Goal: Task Accomplishment & Management: Manage account settings

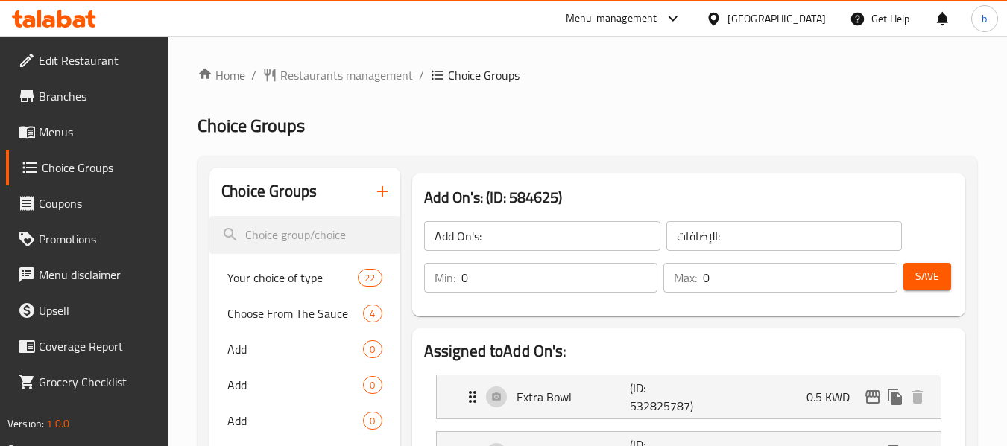
scroll to position [149, 0]
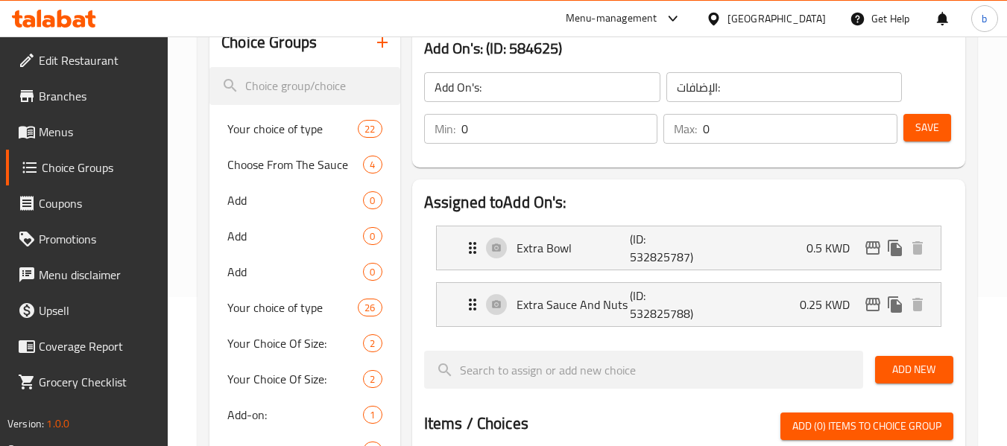
click at [819, 13] on div "[GEOGRAPHIC_DATA]" at bounding box center [776, 18] width 98 height 16
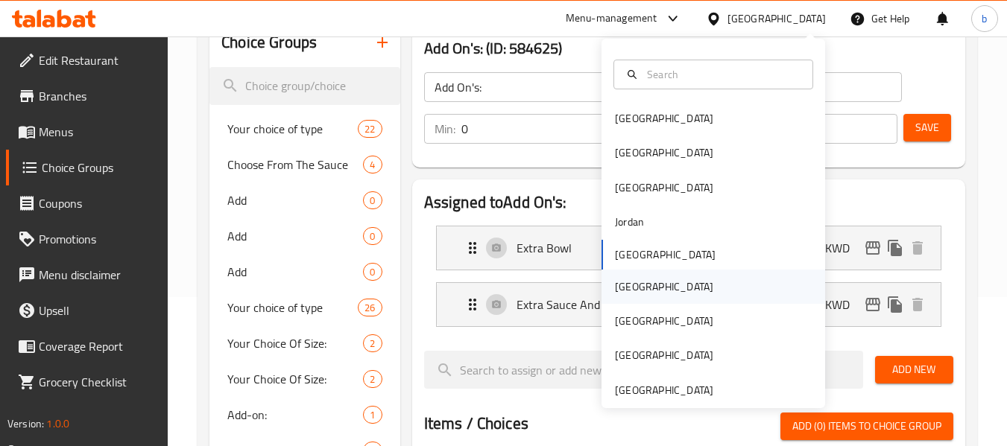
click at [616, 280] on div "[GEOGRAPHIC_DATA]" at bounding box center [664, 287] width 98 height 16
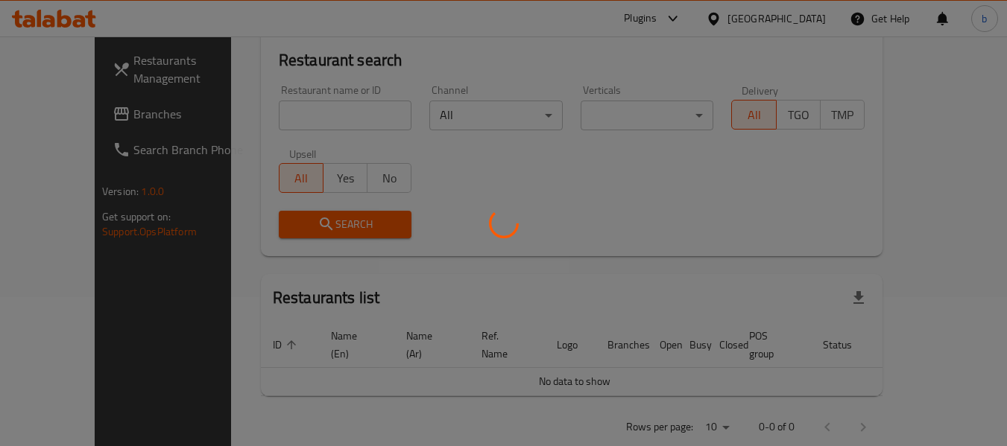
click at [65, 106] on div at bounding box center [503, 223] width 1007 height 446
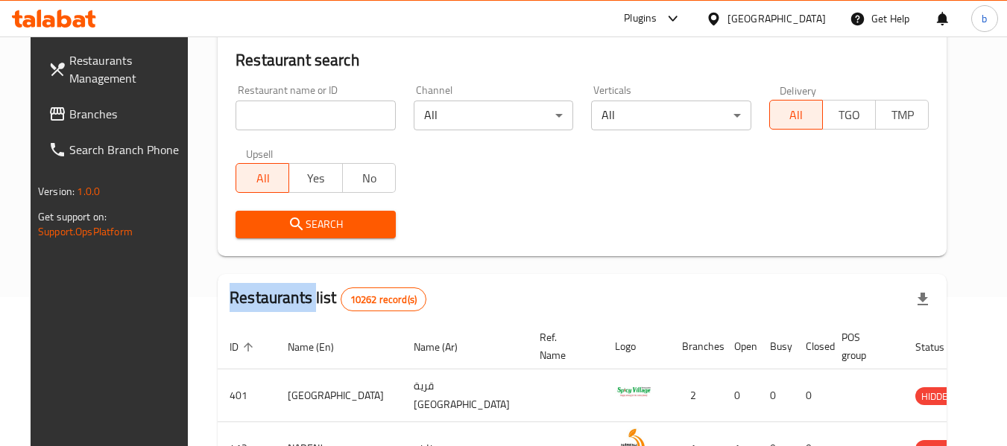
click at [65, 106] on div "Restaurants Management Branches Search Branch Phone Version: 1.0.0 Get support …" at bounding box center [504, 381] width 947 height 989
click at [79, 111] on span "Branches" at bounding box center [128, 114] width 118 height 18
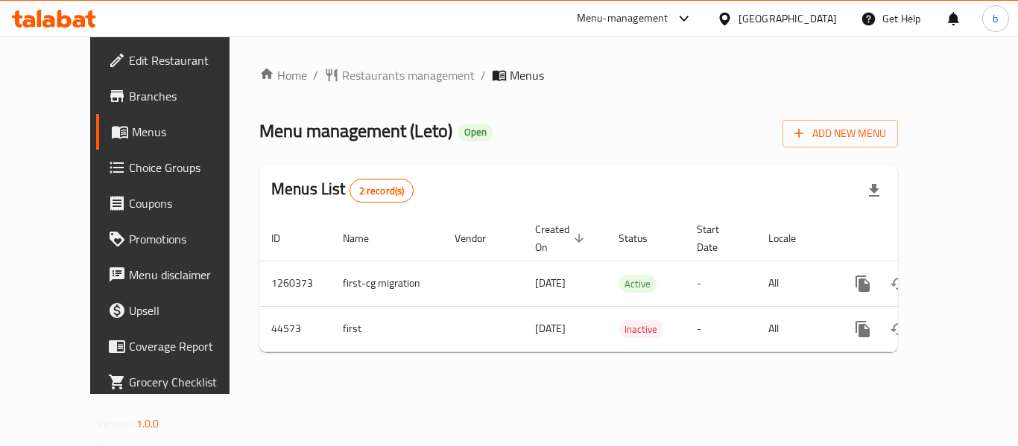
click at [826, 15] on div "[GEOGRAPHIC_DATA]" at bounding box center [788, 18] width 98 height 16
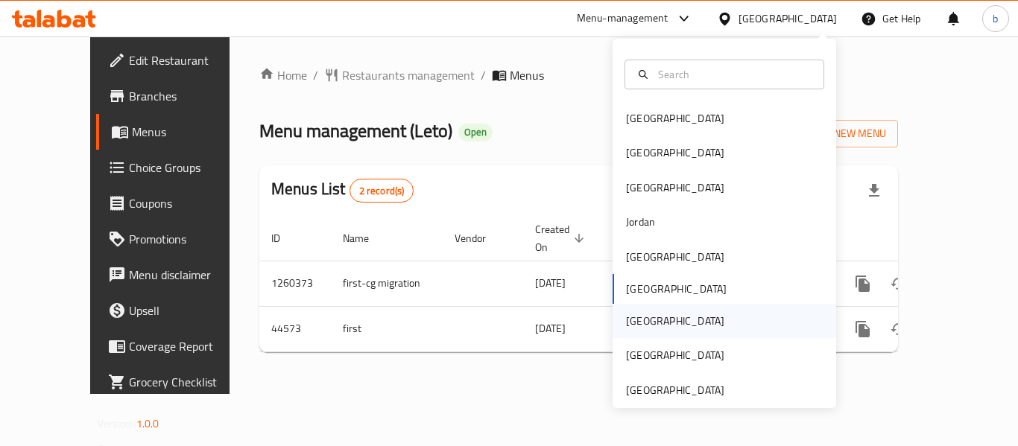
click at [637, 329] on div "[GEOGRAPHIC_DATA]" at bounding box center [675, 321] width 98 height 16
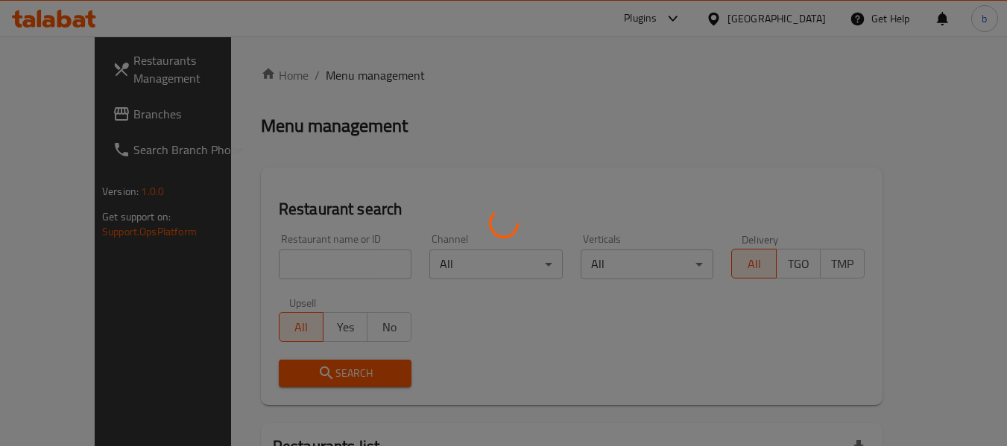
click at [54, 110] on div at bounding box center [503, 223] width 1007 height 446
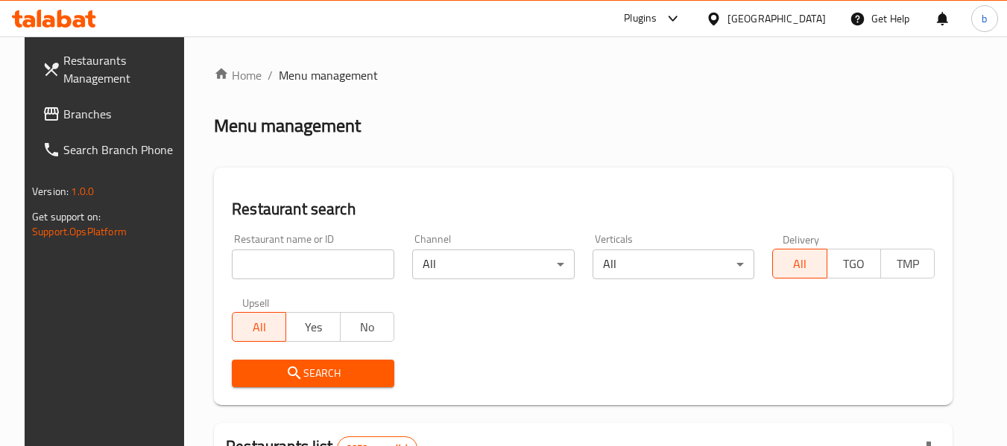
click at [95, 117] on span "Branches" at bounding box center [122, 114] width 118 height 18
